Goal: Use online tool/utility: Utilize a website feature to perform a specific function

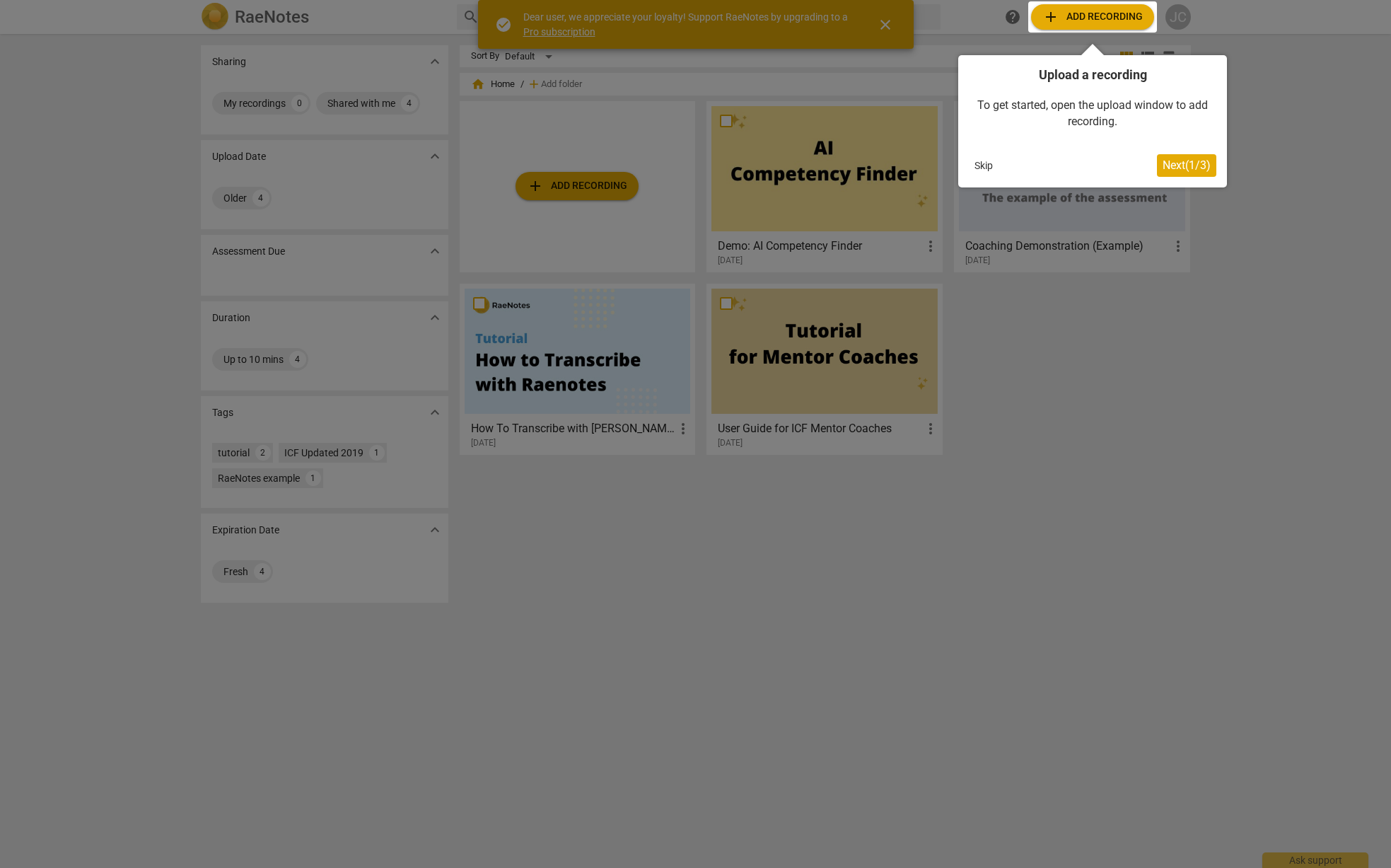
click at [888, 25] on div at bounding box center [696, 434] width 1391 height 868
click at [884, 19] on div at bounding box center [696, 434] width 1391 height 868
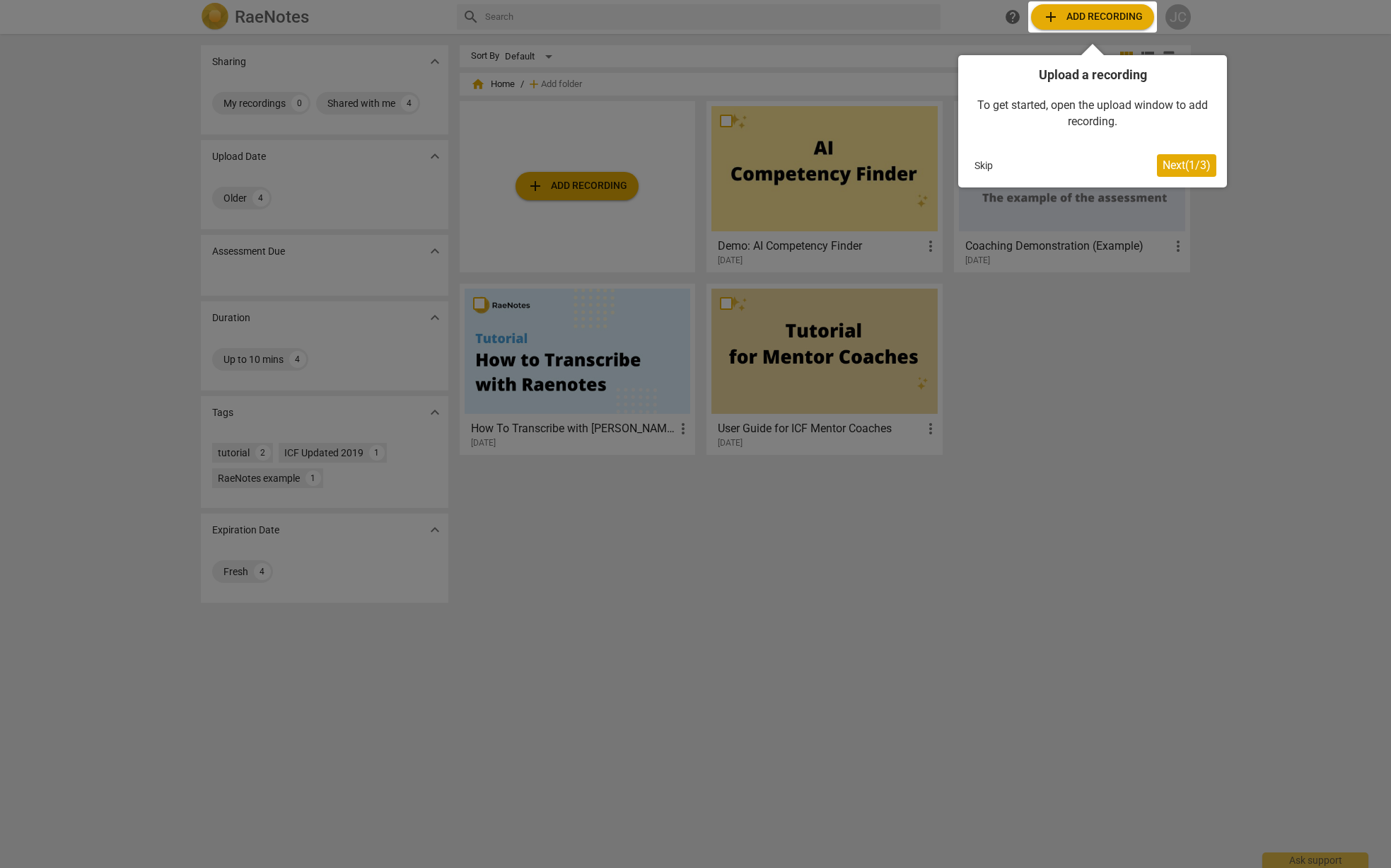
click at [254, 105] on div at bounding box center [696, 434] width 1391 height 868
click at [265, 73] on div at bounding box center [696, 434] width 1391 height 868
click at [249, 103] on div at bounding box center [696, 434] width 1391 height 868
click at [1168, 167] on span "Next ( 1 / 3 )" at bounding box center [1187, 165] width 48 height 13
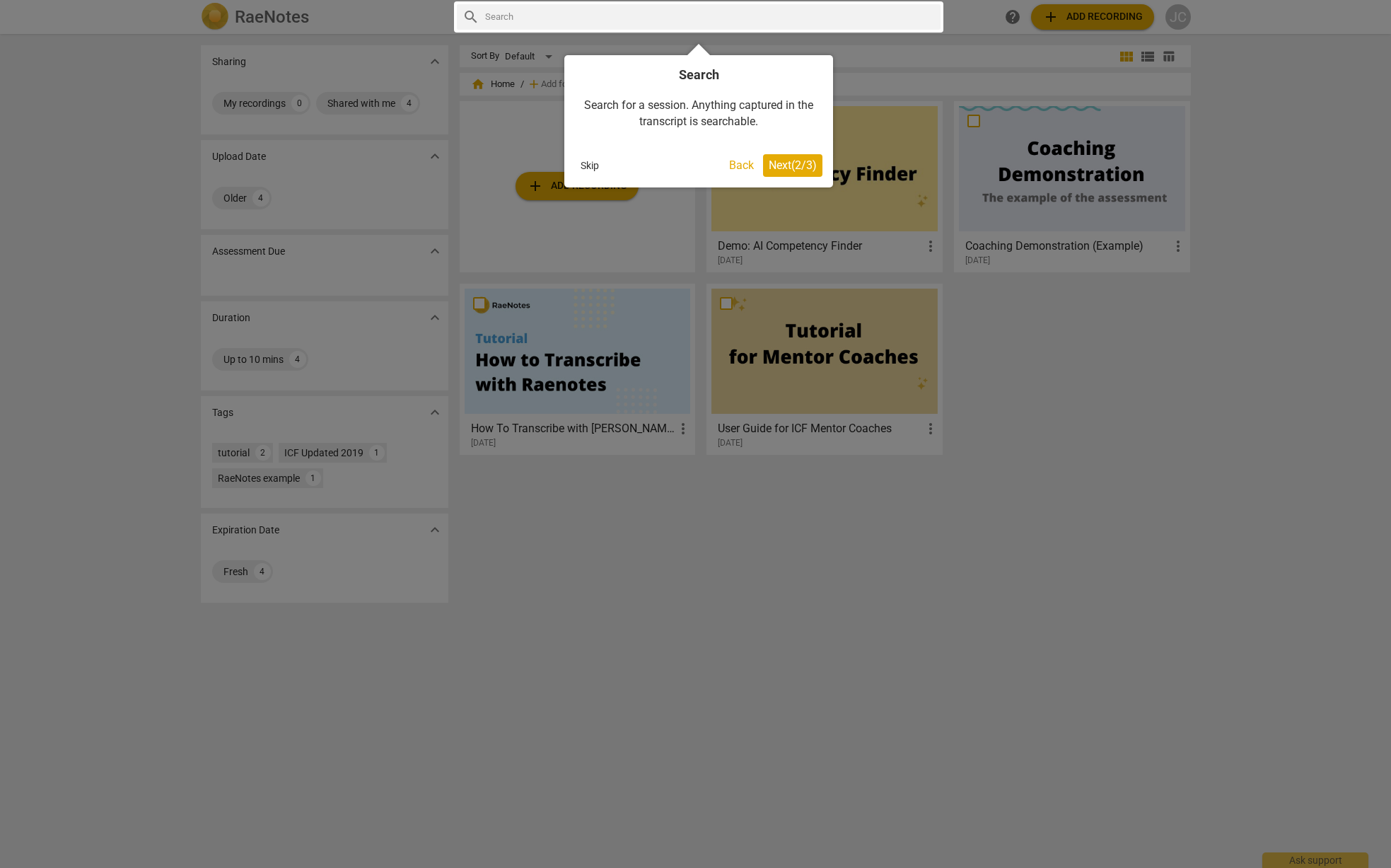
click at [771, 161] on span "Next ( 2 / 3 )" at bounding box center [793, 165] width 48 height 13
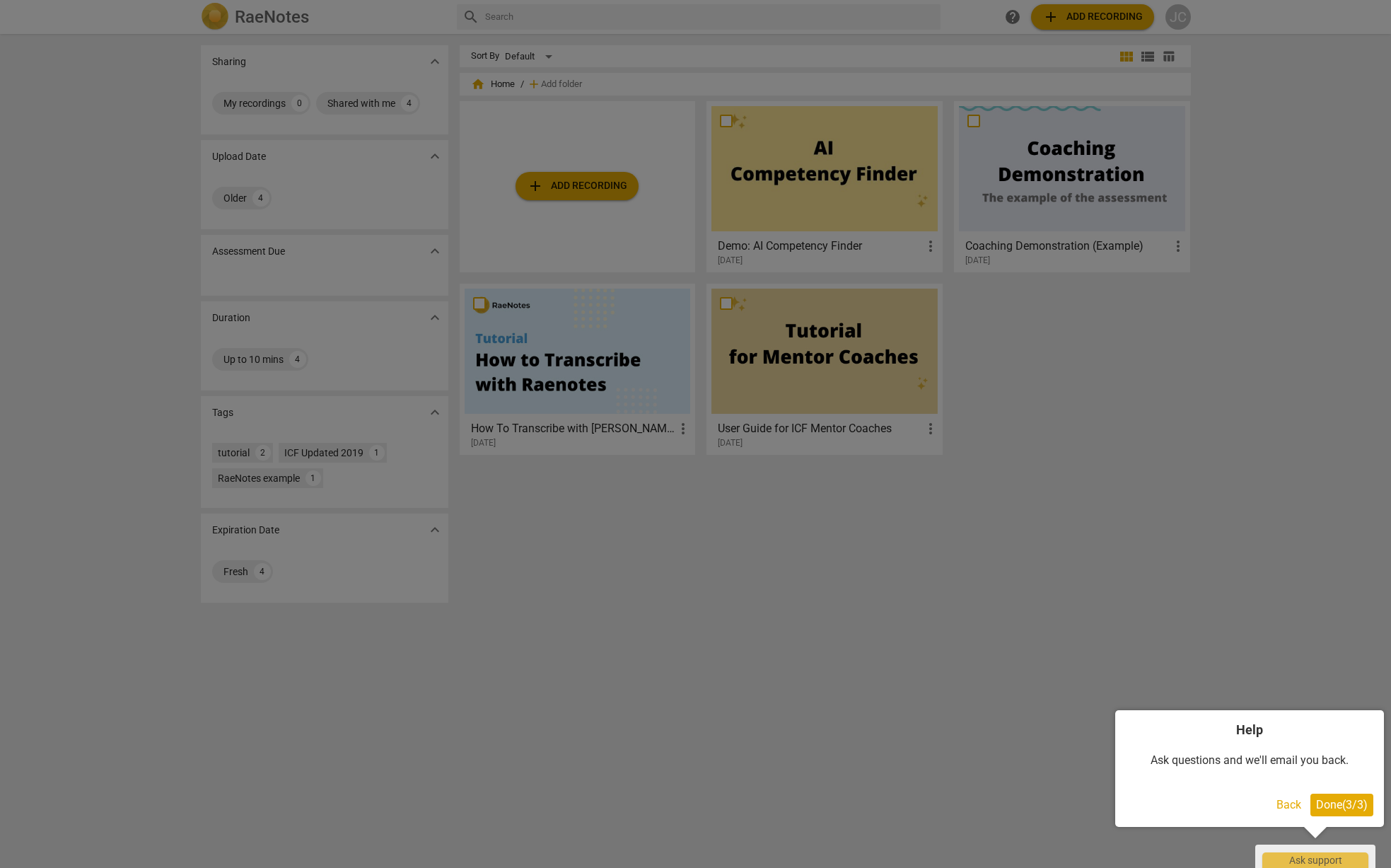
click at [1331, 809] on span "Done ( 3 / 3 )" at bounding box center [1342, 805] width 52 height 13
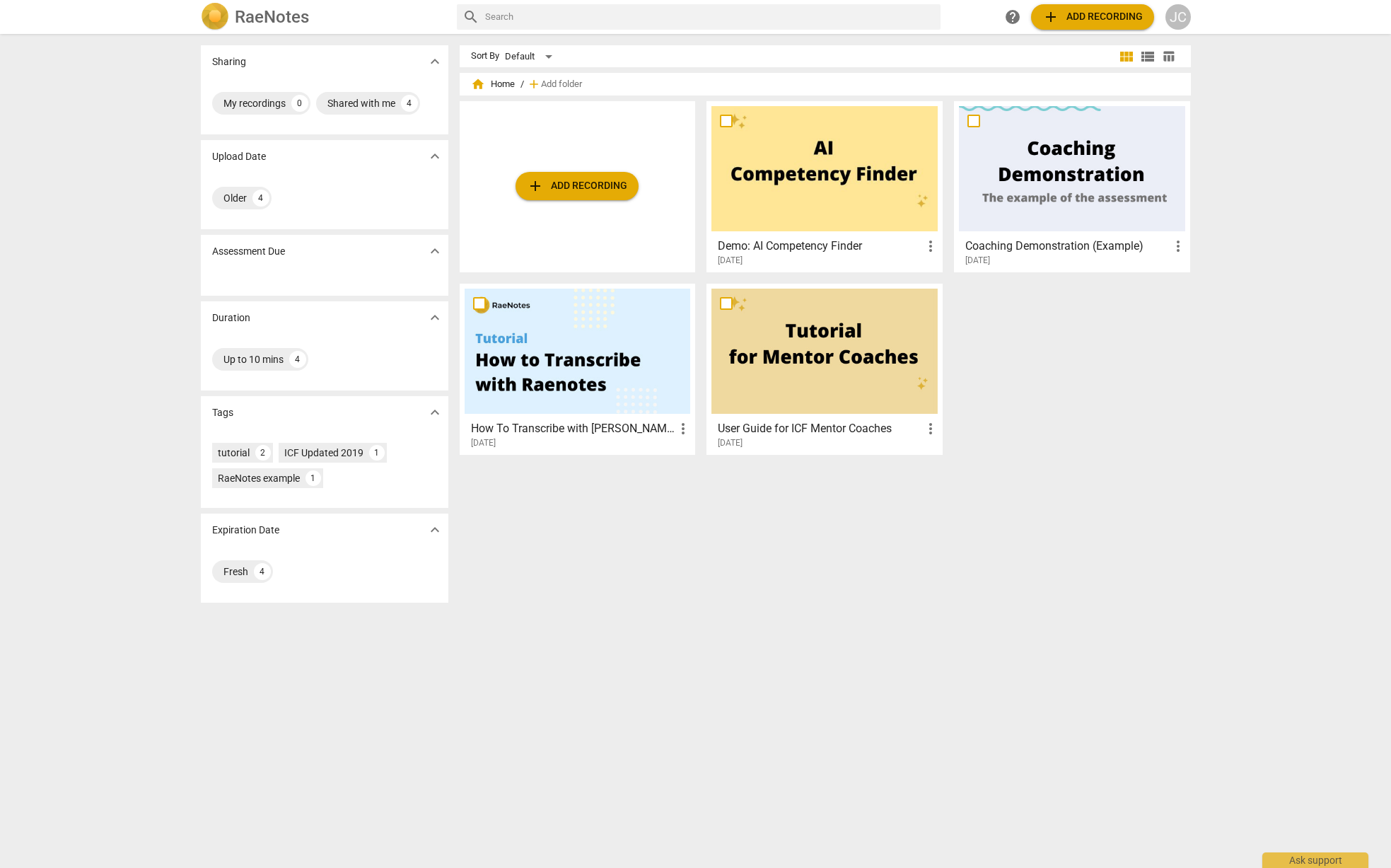
click at [551, 188] on span "add Add recording" at bounding box center [577, 186] width 100 height 17
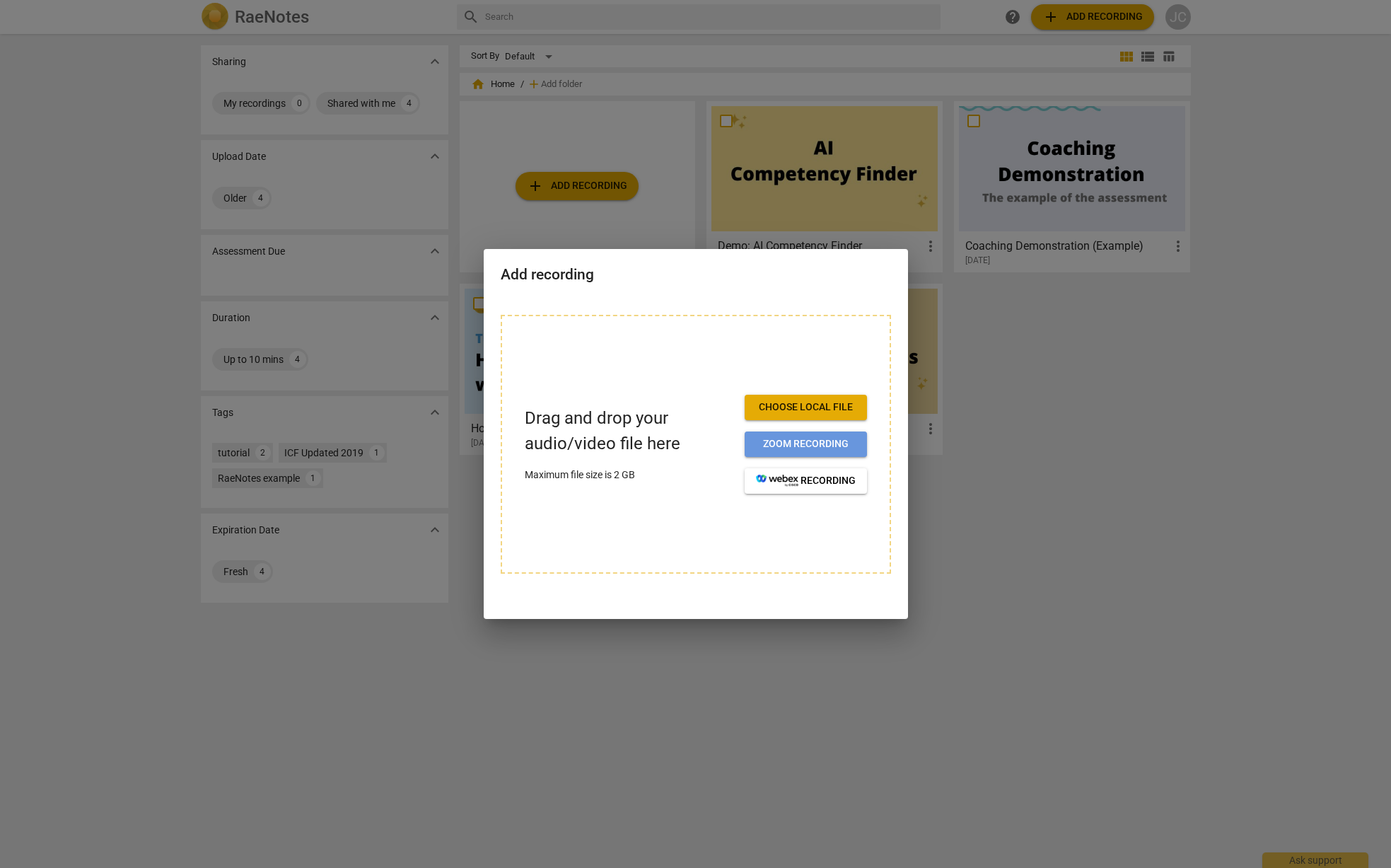
click at [820, 444] on span "Zoom recording" at bounding box center [805, 444] width 100 height 14
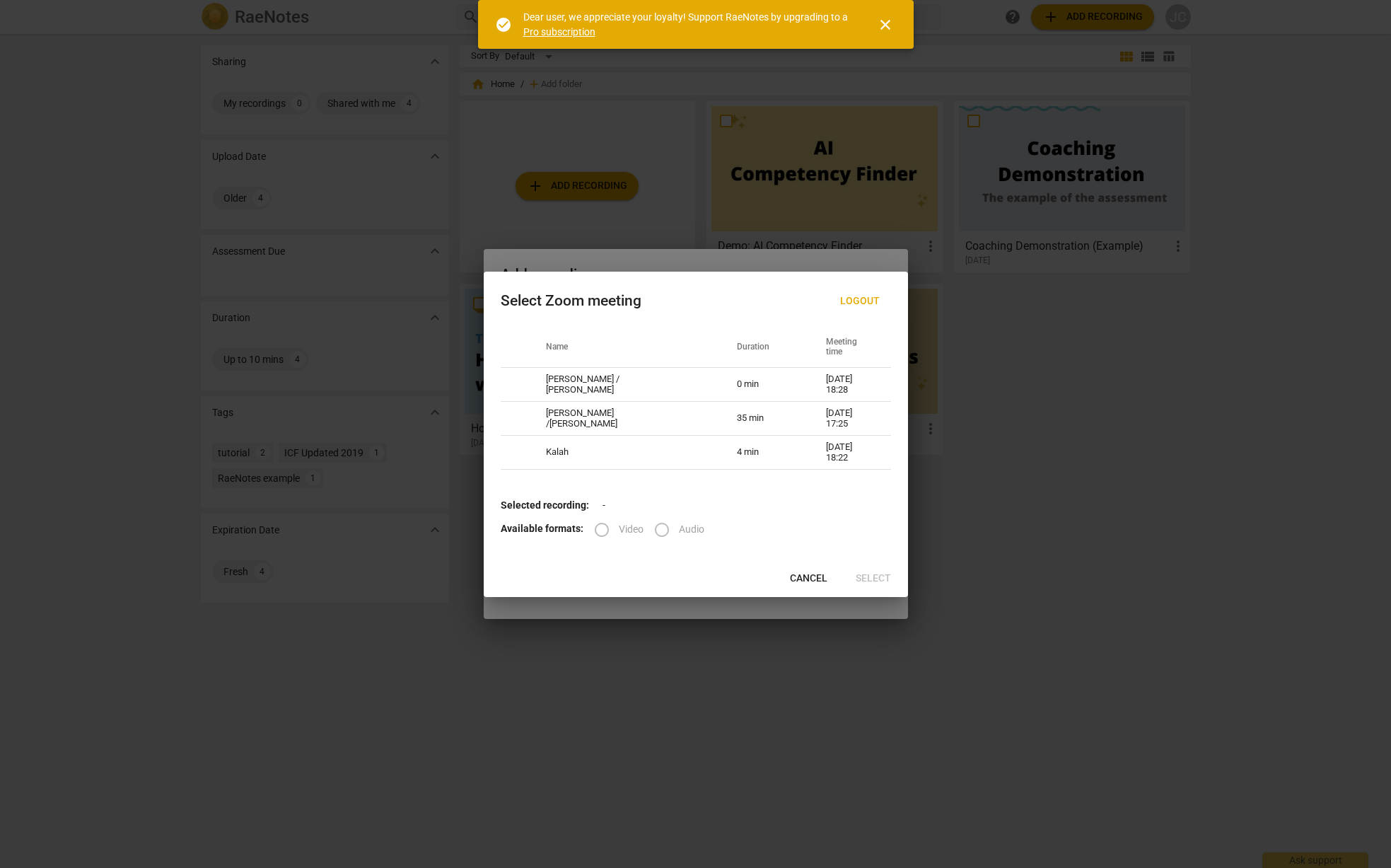
click at [598, 530] on label "Video" at bounding box center [614, 530] width 59 height 34
click at [599, 423] on td "[PERSON_NAME] /[PERSON_NAME]" at bounding box center [624, 418] width 191 height 34
radio input "true"
click at [658, 532] on input "Audio" at bounding box center [662, 530] width 34 height 34
radio input "true"
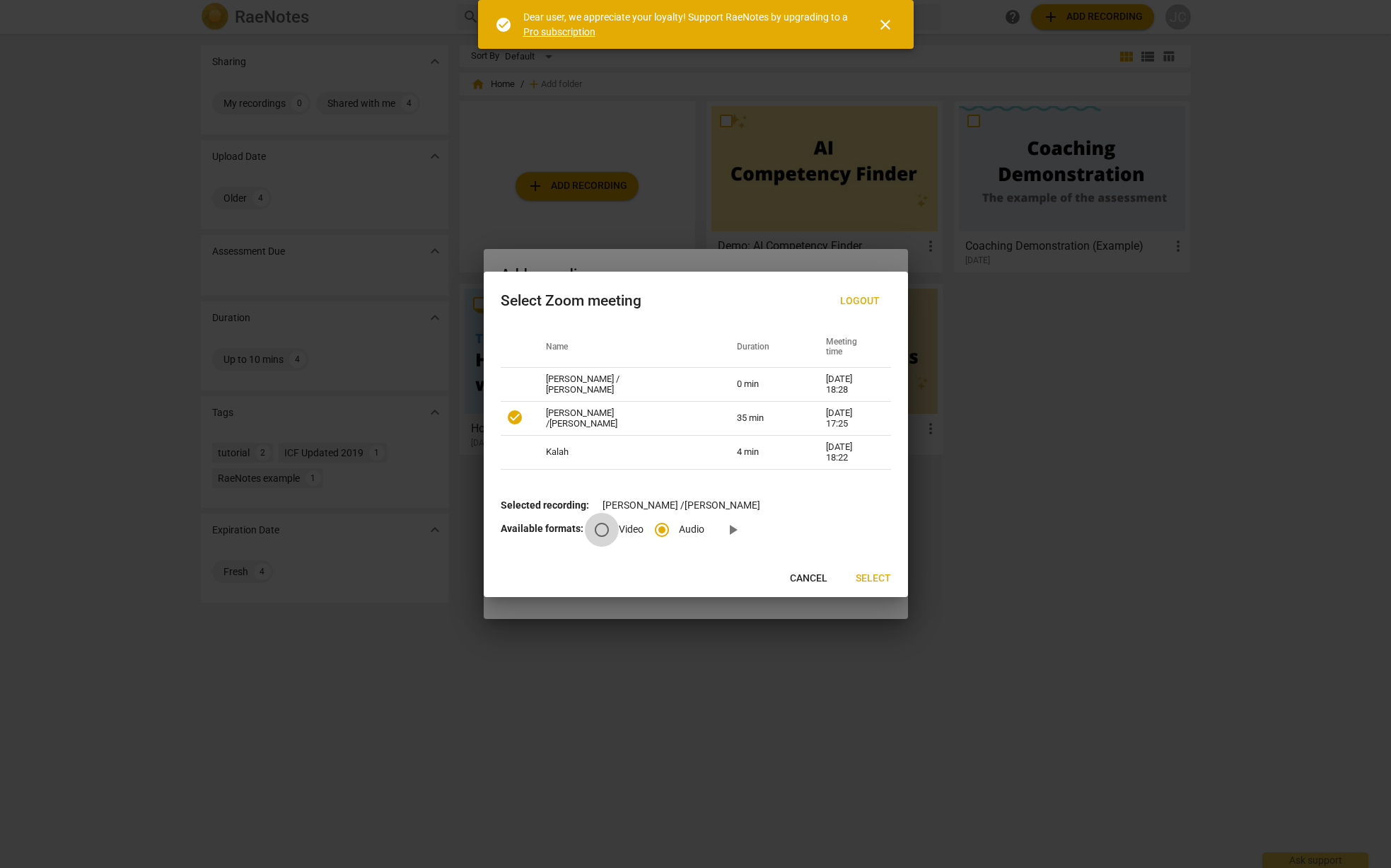
click at [594, 531] on input "Video" at bounding box center [602, 530] width 34 height 34
radio input "true"
click at [853, 579] on button "Select" at bounding box center [874, 578] width 58 height 25
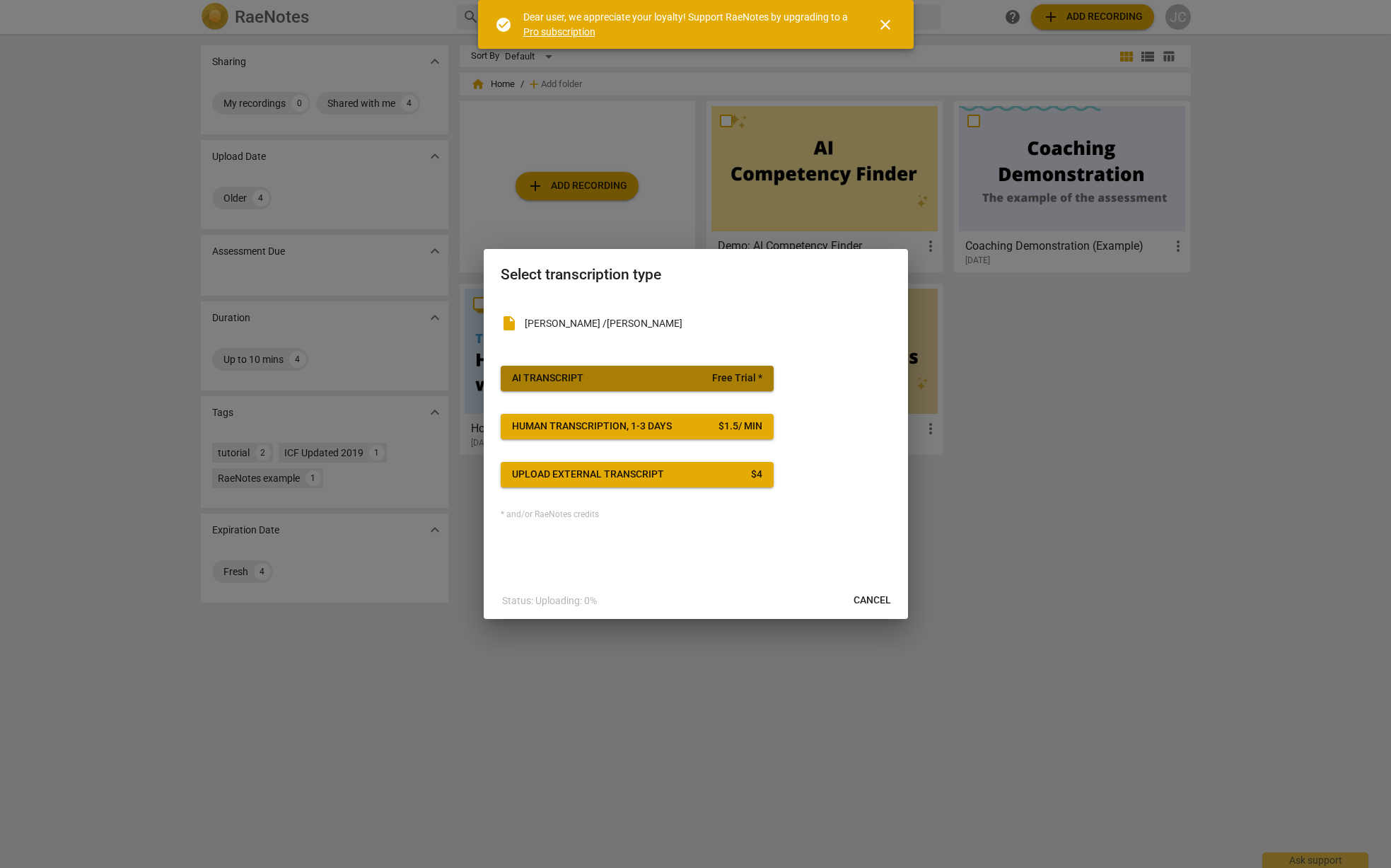
click at [600, 380] on span "AI Transcript Free Trial *" at bounding box center [637, 378] width 250 height 14
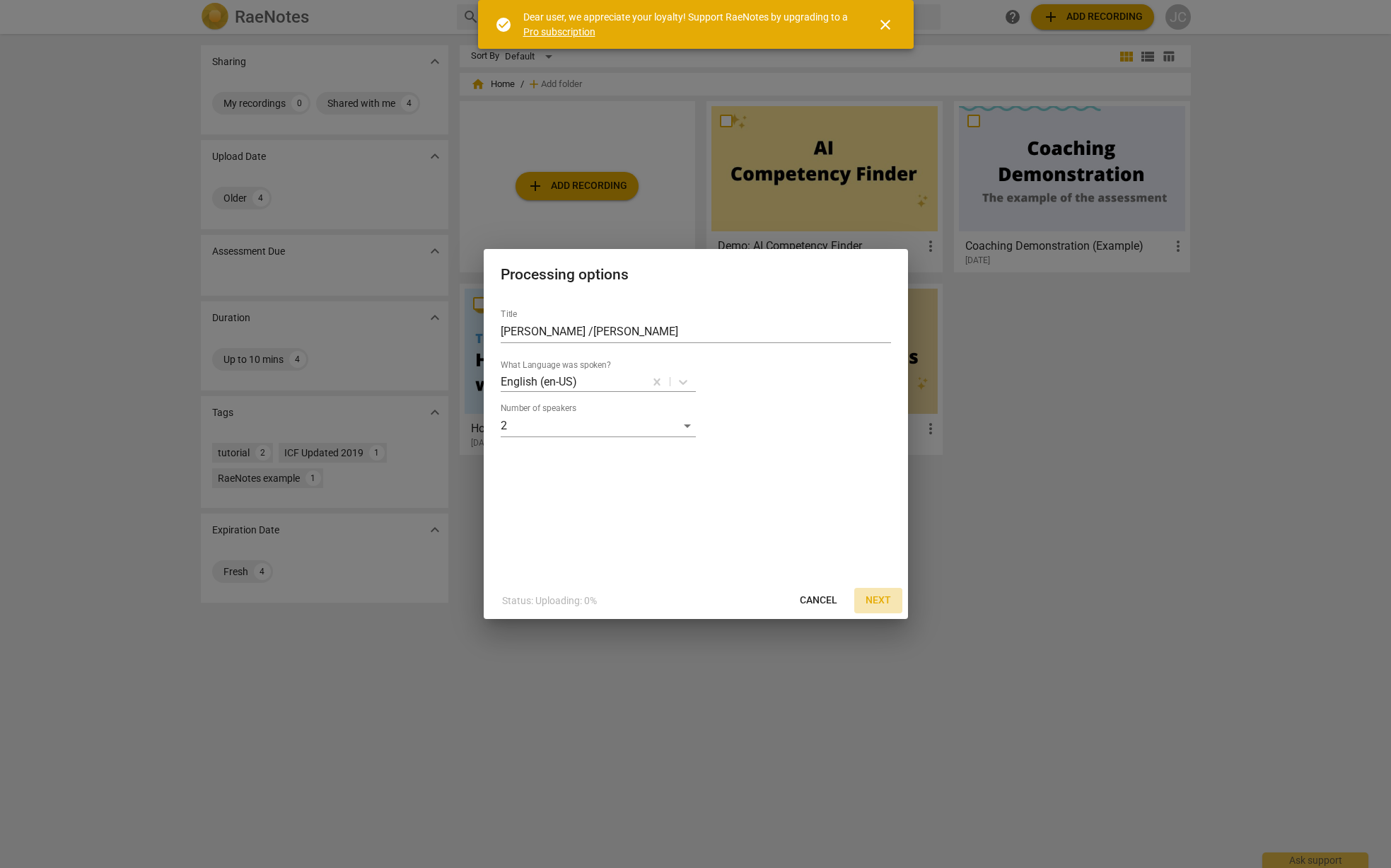
click at [872, 596] on span "Next" at bounding box center [878, 600] width 25 height 14
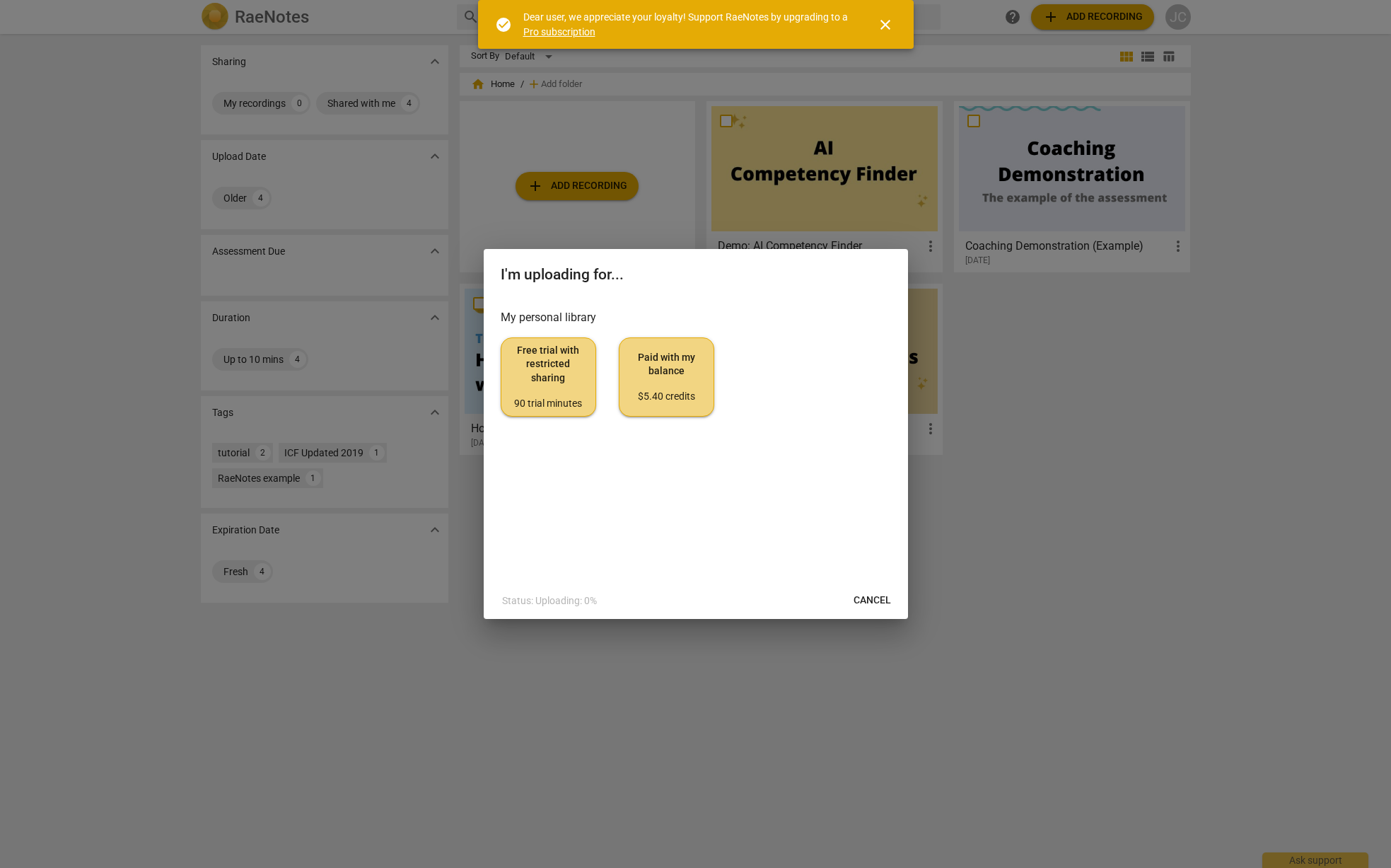
click at [543, 373] on span "Free trial with restricted sharing 90 trial minutes" at bounding box center [549, 376] width 71 height 66
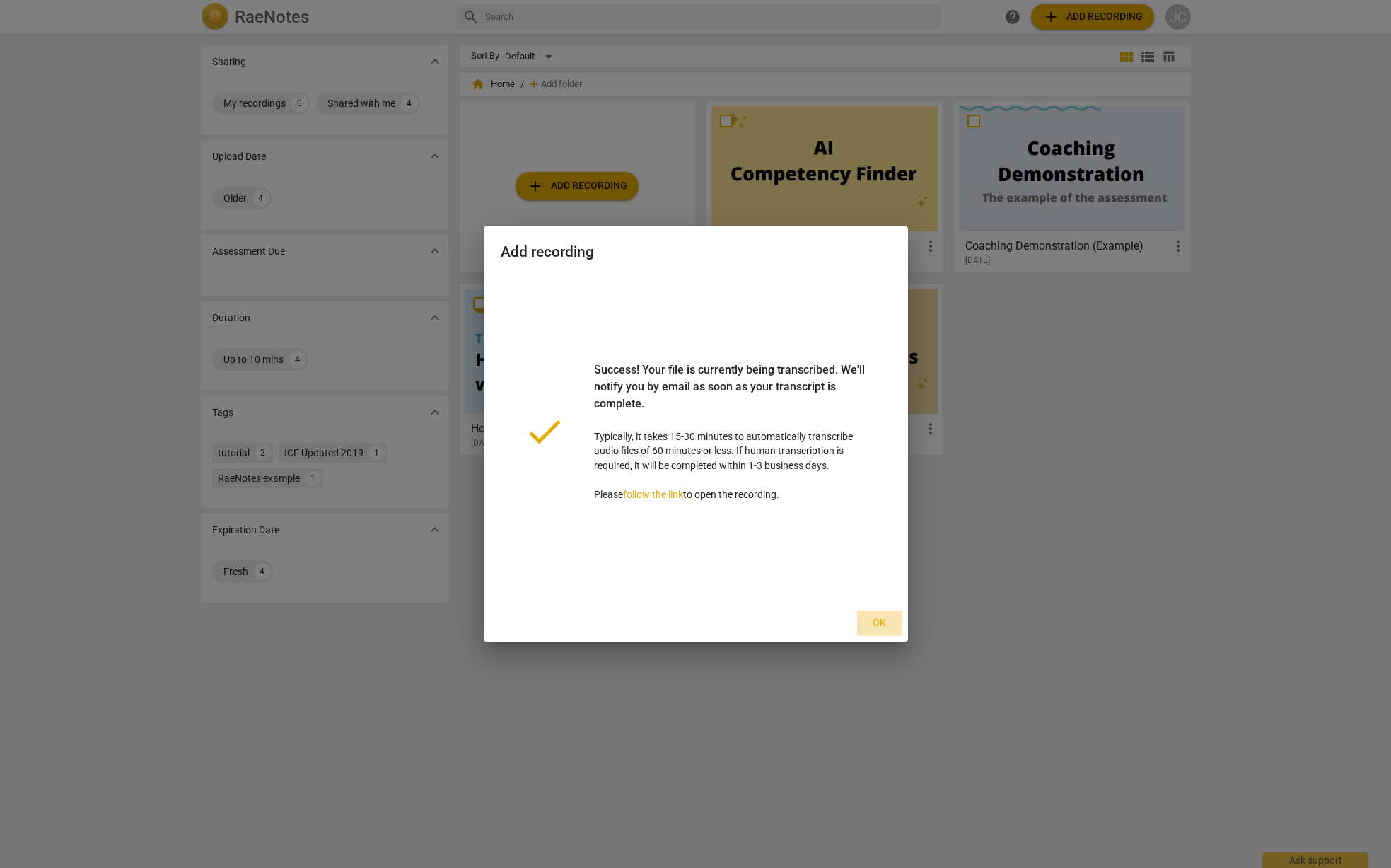
click at [883, 624] on span "Ok" at bounding box center [880, 623] width 23 height 14
